Goal: Task Accomplishment & Management: Manage account settings

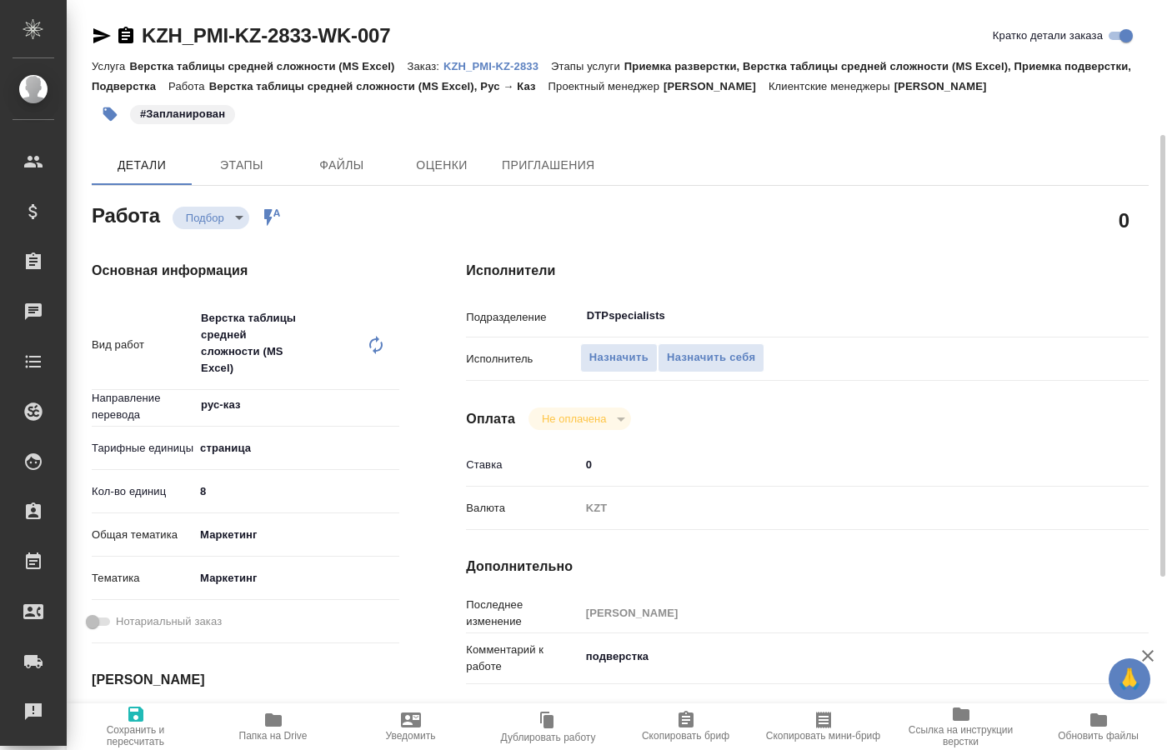
scroll to position [85, 0]
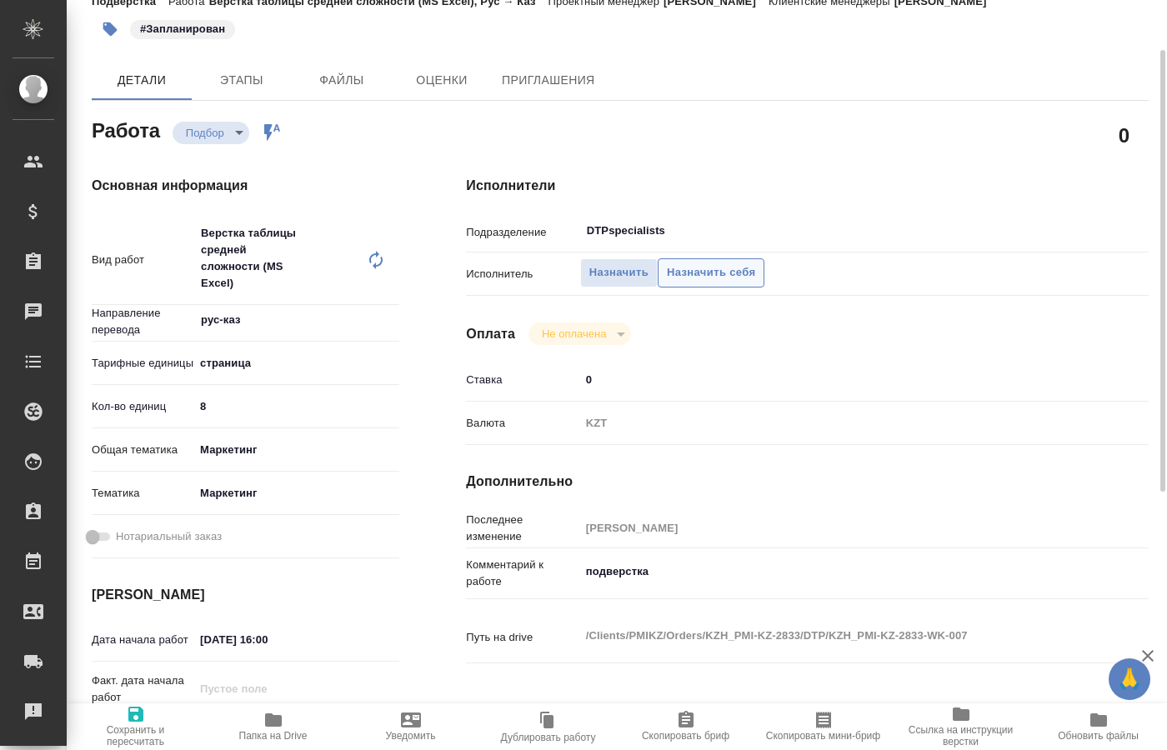
click at [713, 263] on span "Назначить себя" at bounding box center [711, 272] width 88 height 19
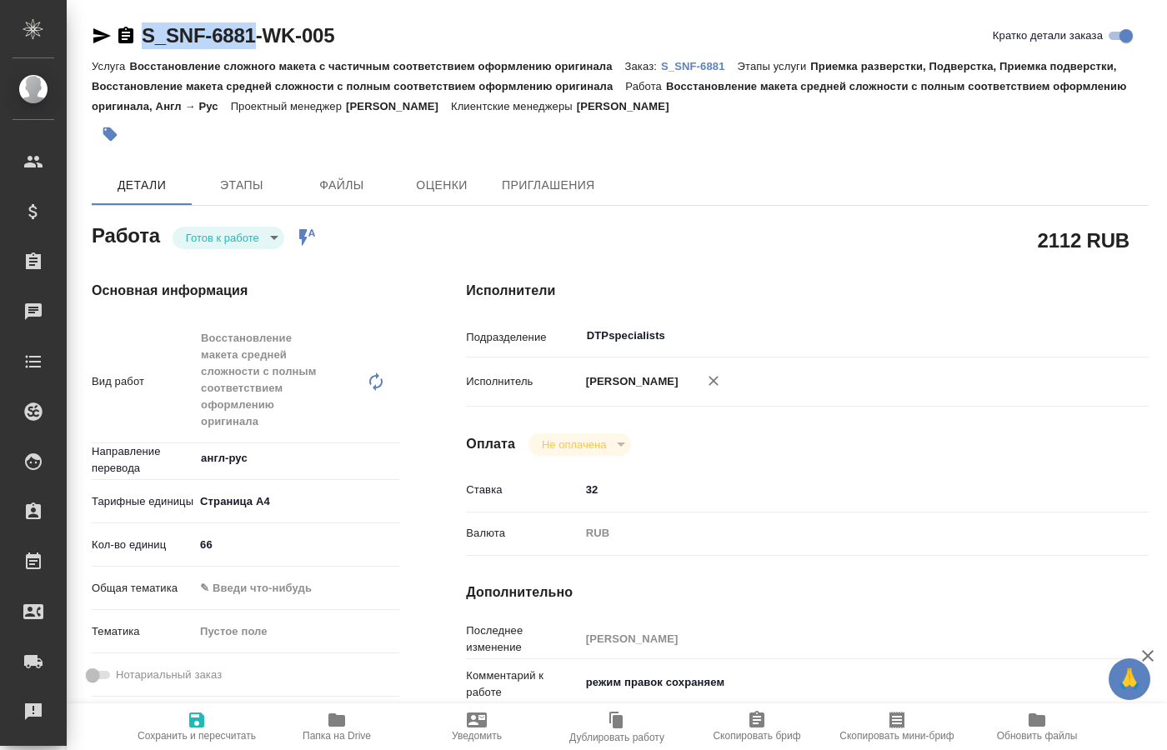
drag, startPoint x: 142, startPoint y: 14, endPoint x: 251, endPoint y: 47, distance: 114.0
copy link "S_SNF-6881"
click at [220, 237] on body "🙏 .cls-1 fill:#fff; AWATERA [PERSON_NAME] Спецификации Заказы 0 Чаты Todo Проек…" at bounding box center [583, 375] width 1167 height 750
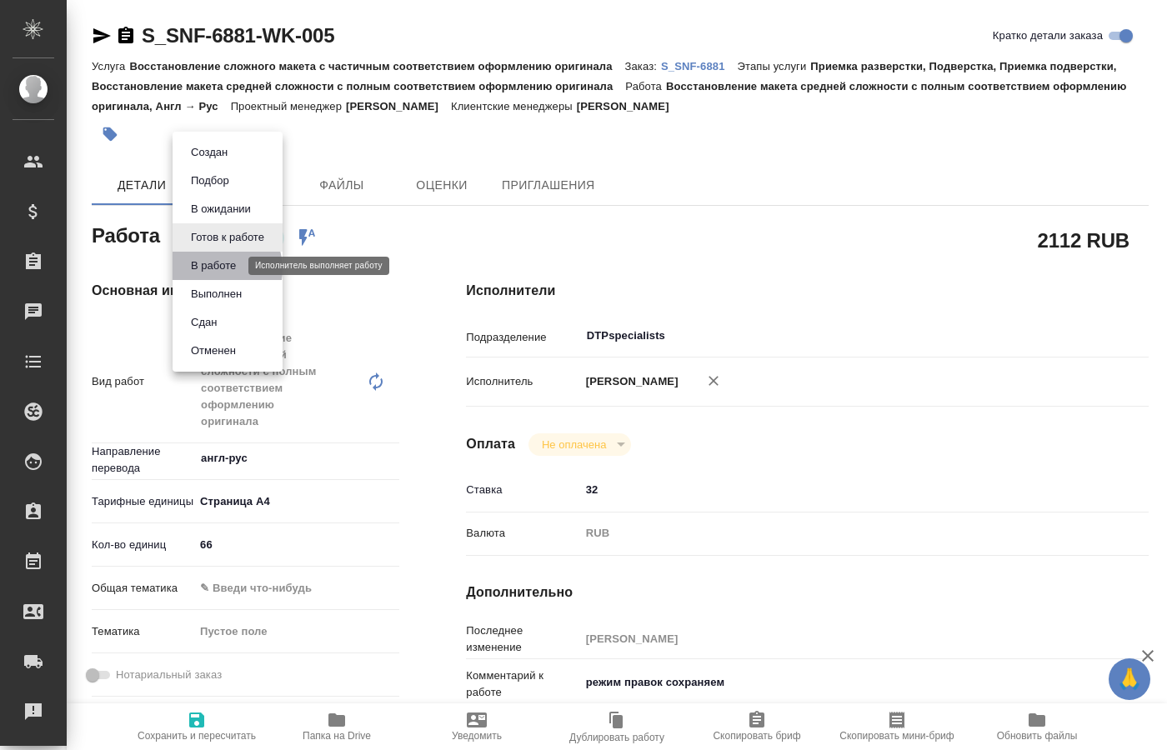
click at [213, 268] on button "В работе" at bounding box center [213, 266] width 55 height 18
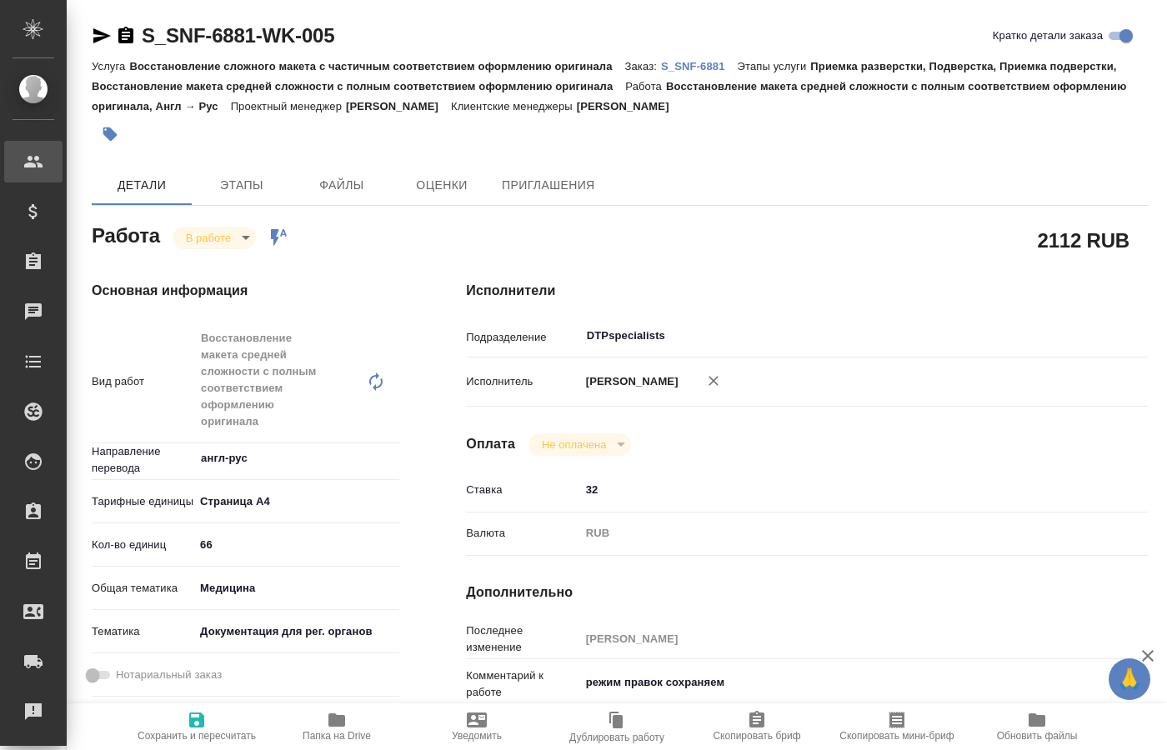
type textarea "x"
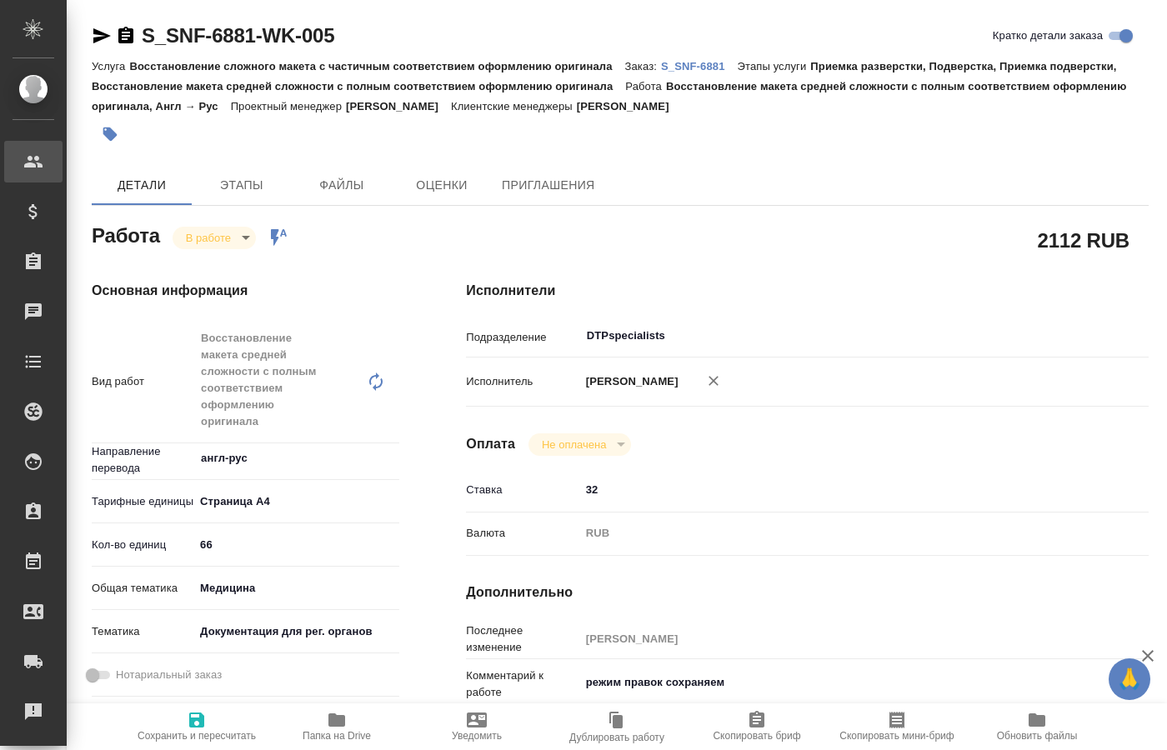
type textarea "x"
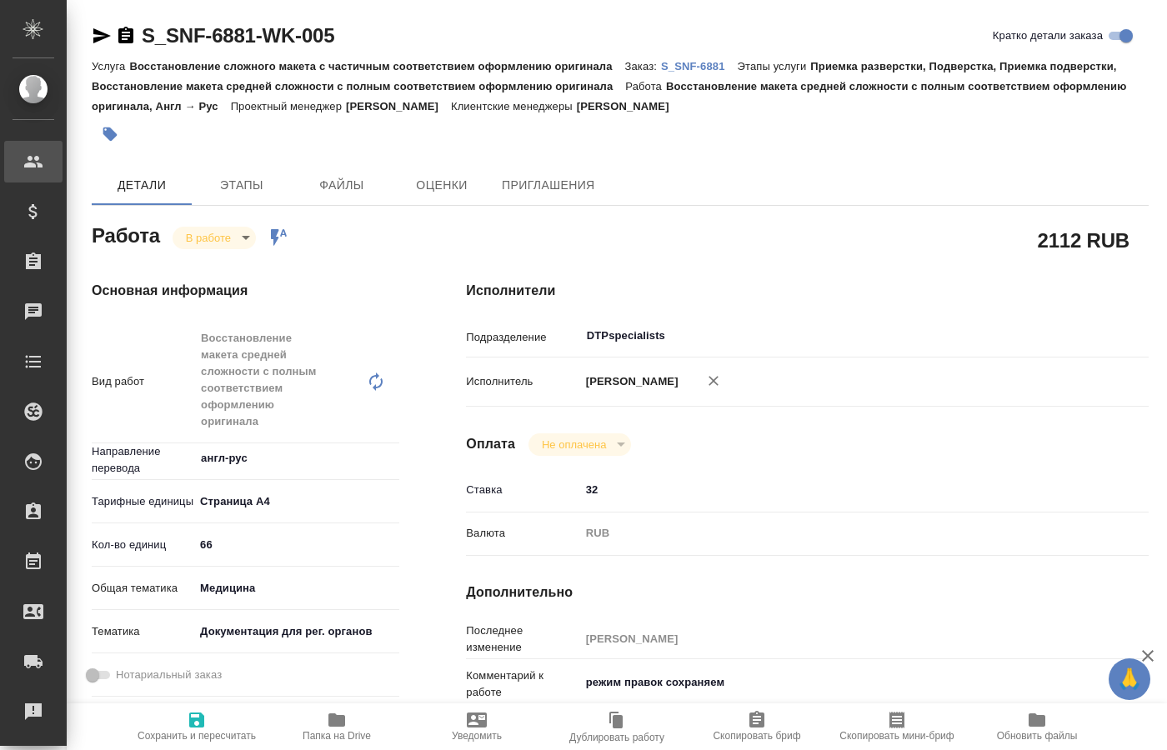
type textarea "x"
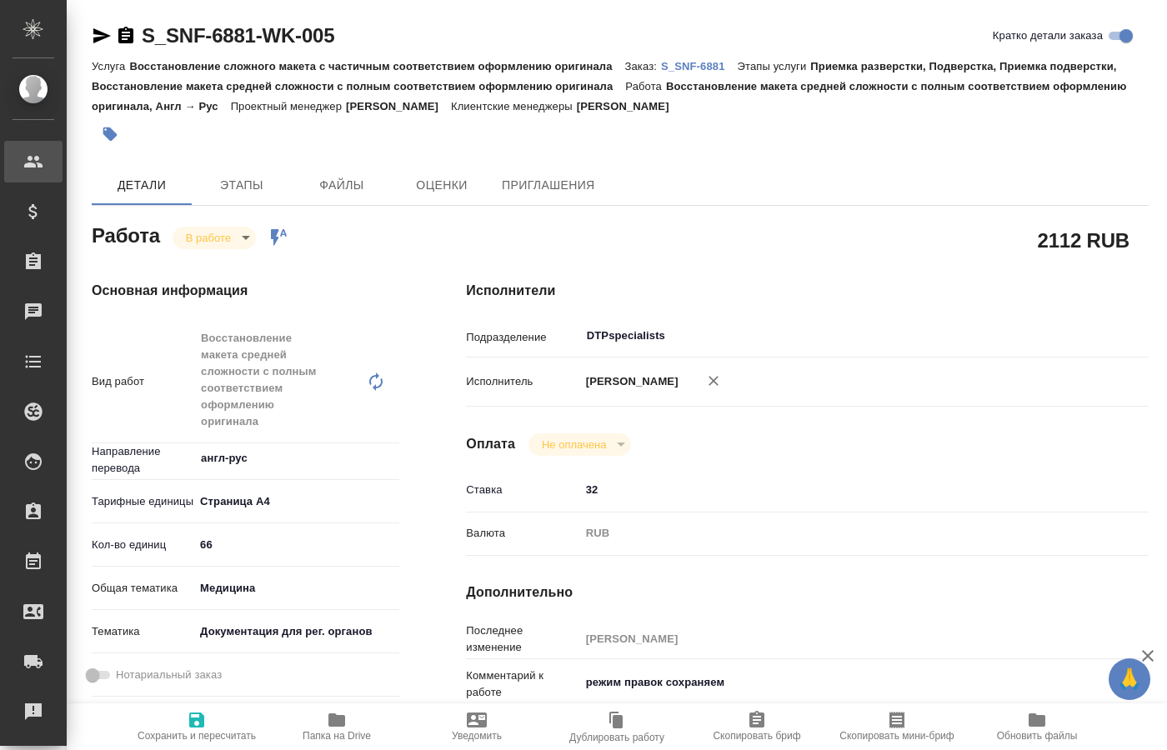
type textarea "x"
